Goal: Information Seeking & Learning: Learn about a topic

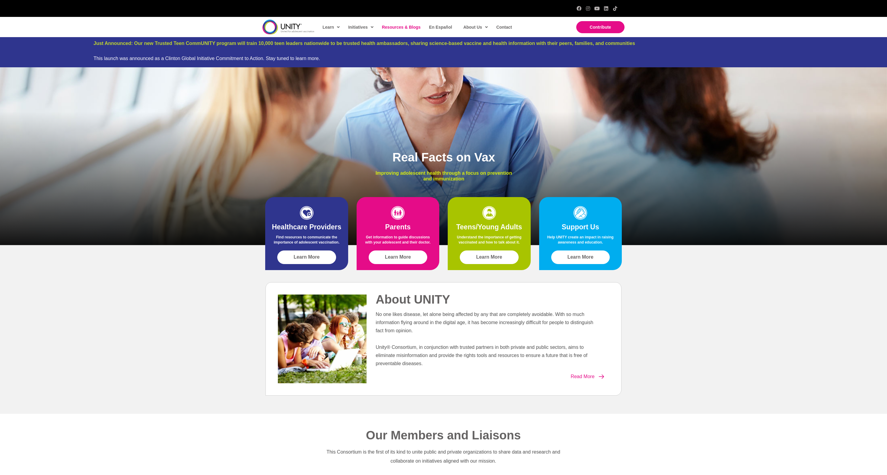
click at [399, 27] on span "Resources & Blogs" at bounding box center [401, 27] width 39 height 5
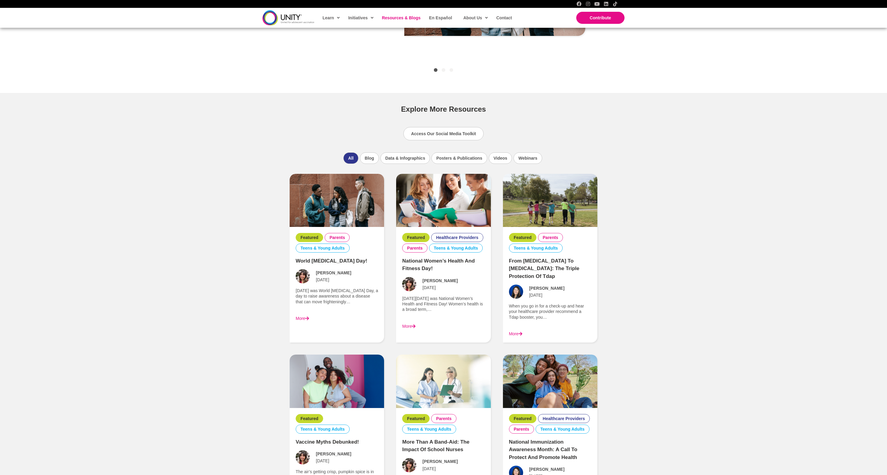
scroll to position [292, 0]
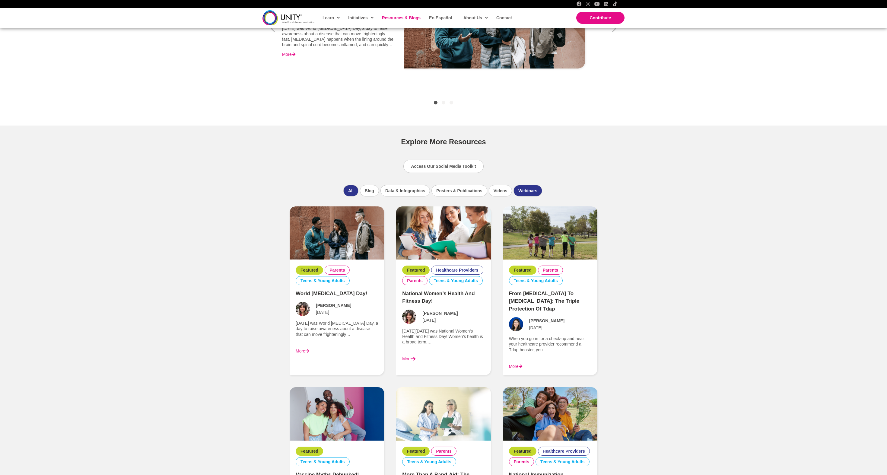
click at [542, 194] on li "Webinars" at bounding box center [527, 190] width 29 height 11
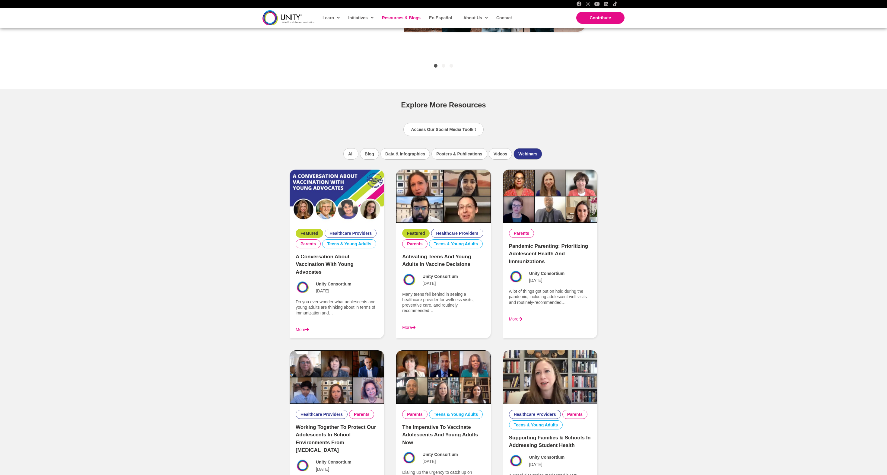
scroll to position [333, 0]
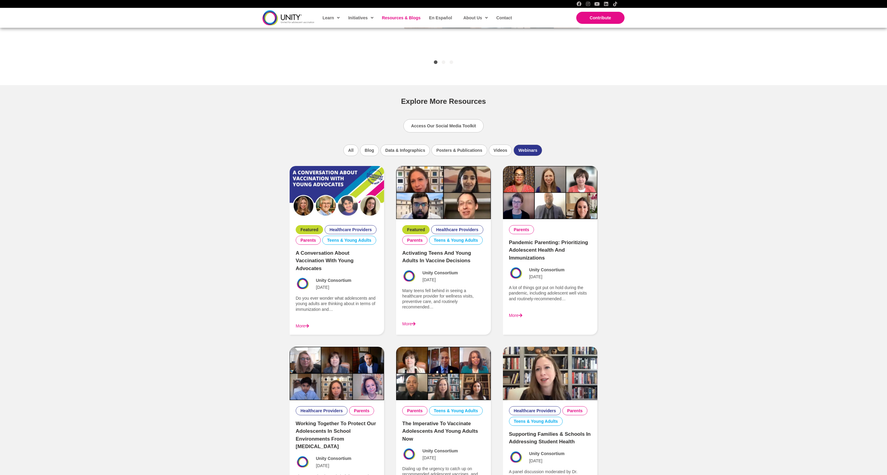
click at [262, 194] on div "UNITY Resources Search for infographics, publications, webinars, and more to ad…" at bounding box center [443, 236] width 887 height 987
click at [464, 125] on link "Access Our Social Media Toolkit" at bounding box center [443, 125] width 80 height 13
click at [360, 154] on li "Blog" at bounding box center [369, 149] width 19 height 11
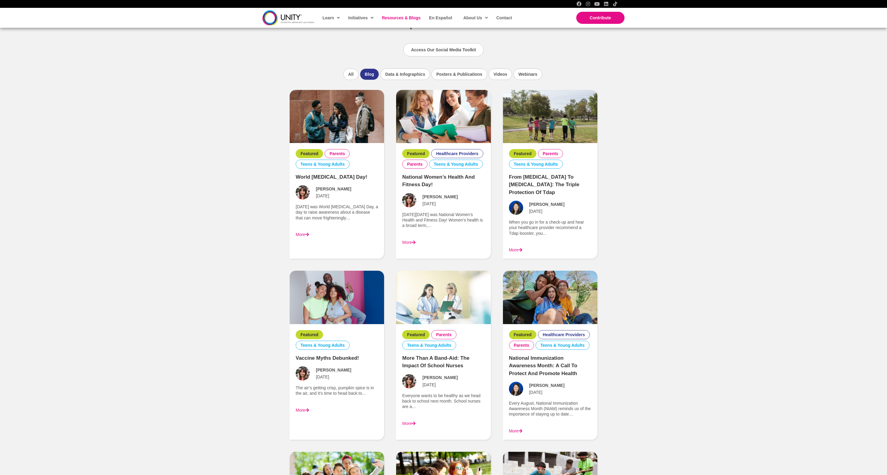
scroll to position [353, 0]
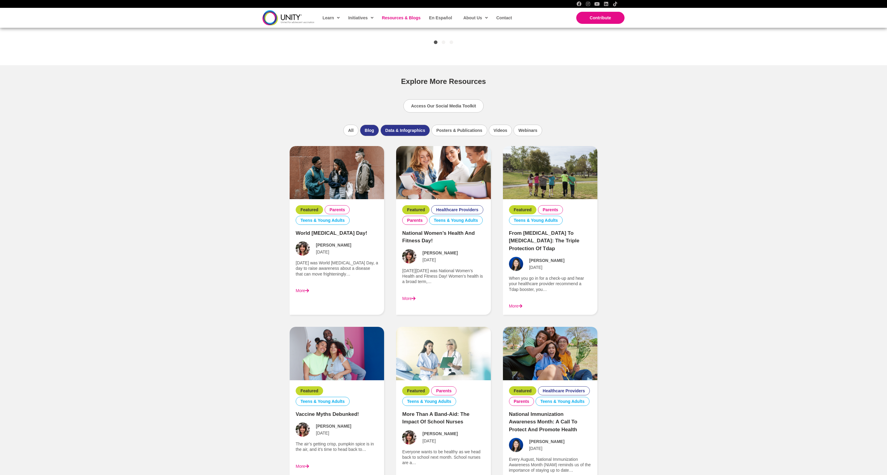
click at [399, 136] on li "Data & Infographics" at bounding box center [404, 130] width 49 height 11
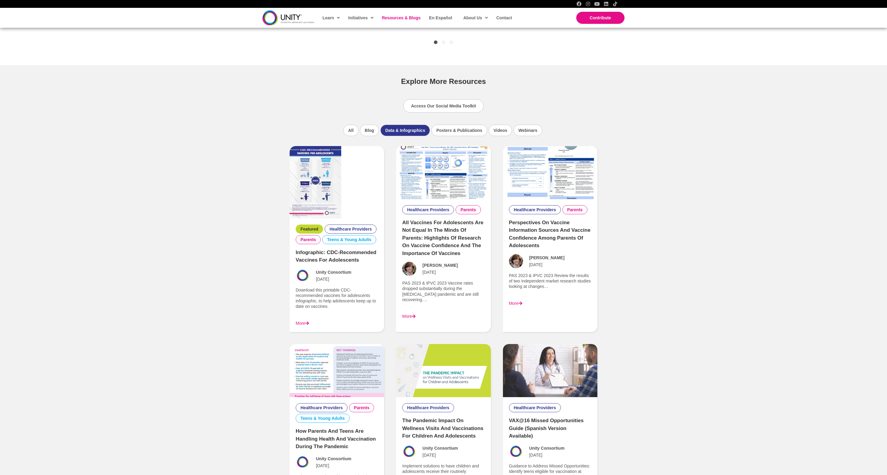
scroll to position [352, 0]
click at [358, 184] on div at bounding box center [336, 183] width 94 height 72
click at [315, 184] on img at bounding box center [315, 183] width 52 height 72
click at [443, 20] on span "En Español" at bounding box center [440, 17] width 23 height 5
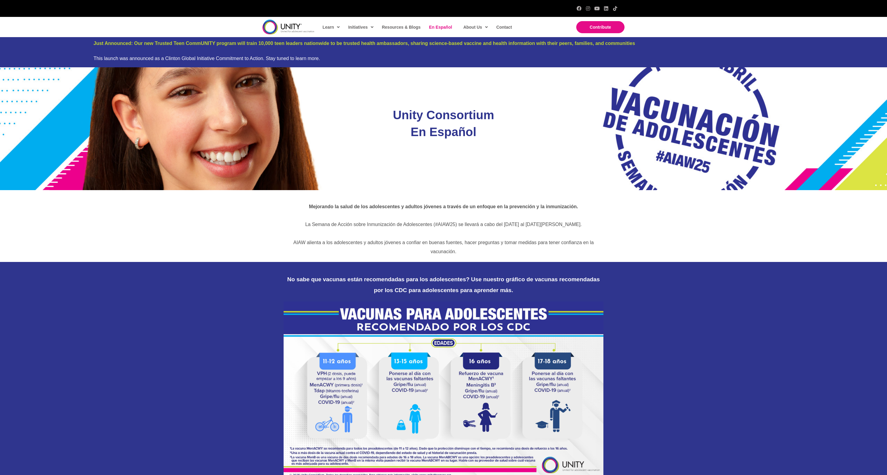
click at [392, 184] on div "Unity Consortium En Español" at bounding box center [443, 128] width 887 height 123
drag, startPoint x: 413, startPoint y: 139, endPoint x: 477, endPoint y: 140, distance: 63.9
click at [478, 140] on h1 "Unity Consortium En Español" at bounding box center [443, 123] width 106 height 34
copy span "En Español"
click at [365, 30] on span "Initiatives" at bounding box center [360, 27] width 25 height 9
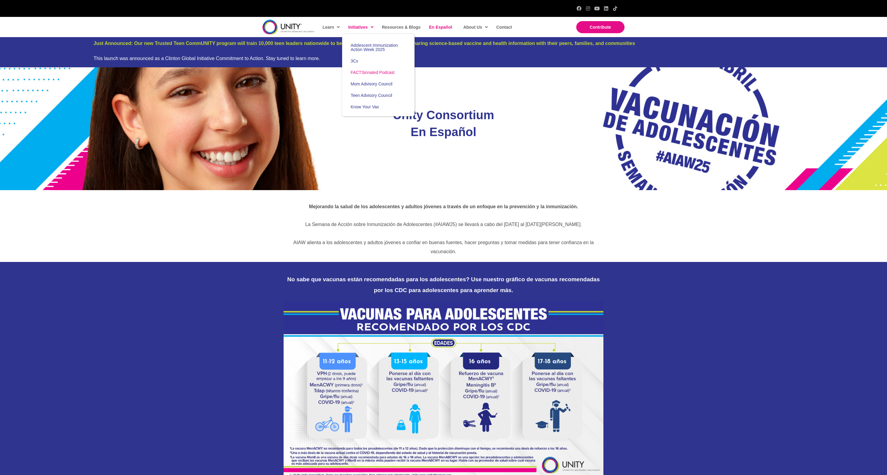
click at [368, 75] on span "FACTSinnated Podcast" at bounding box center [372, 72] width 44 height 5
